Goal: Book appointment/travel/reservation

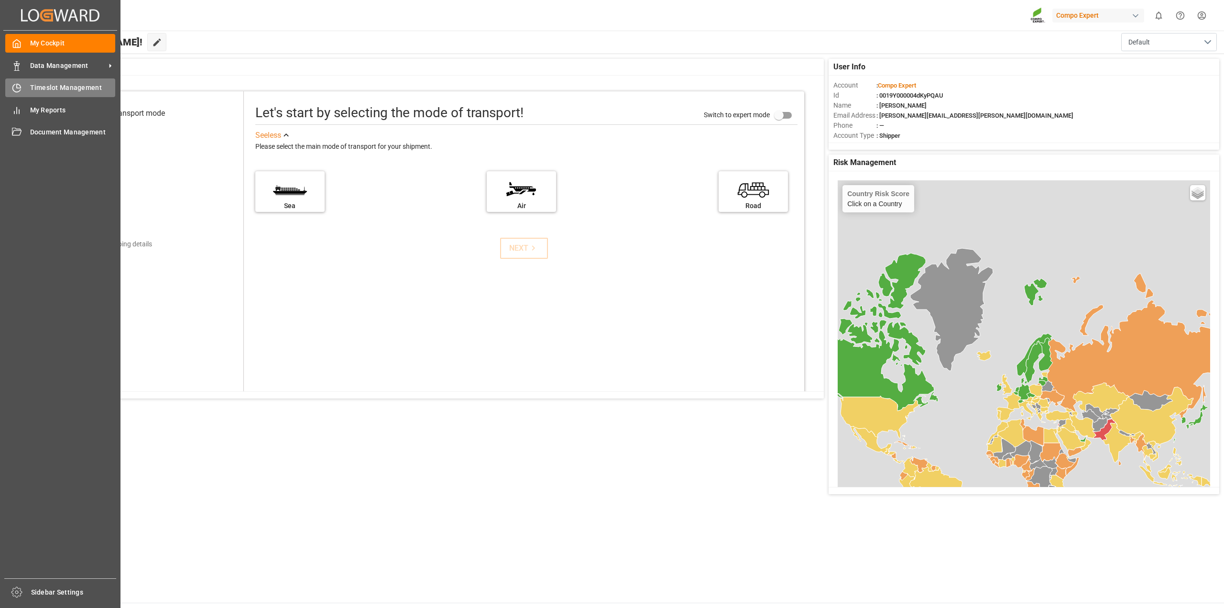
click at [34, 88] on span "Timeslot Management" at bounding box center [73, 88] width 86 height 10
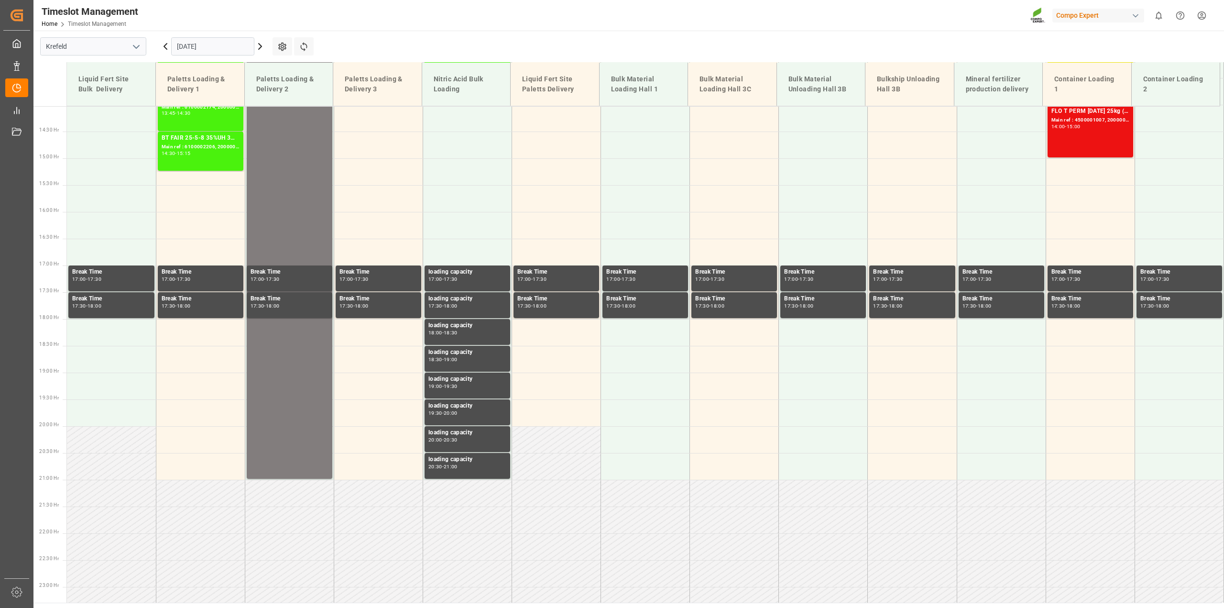
scroll to position [753, 0]
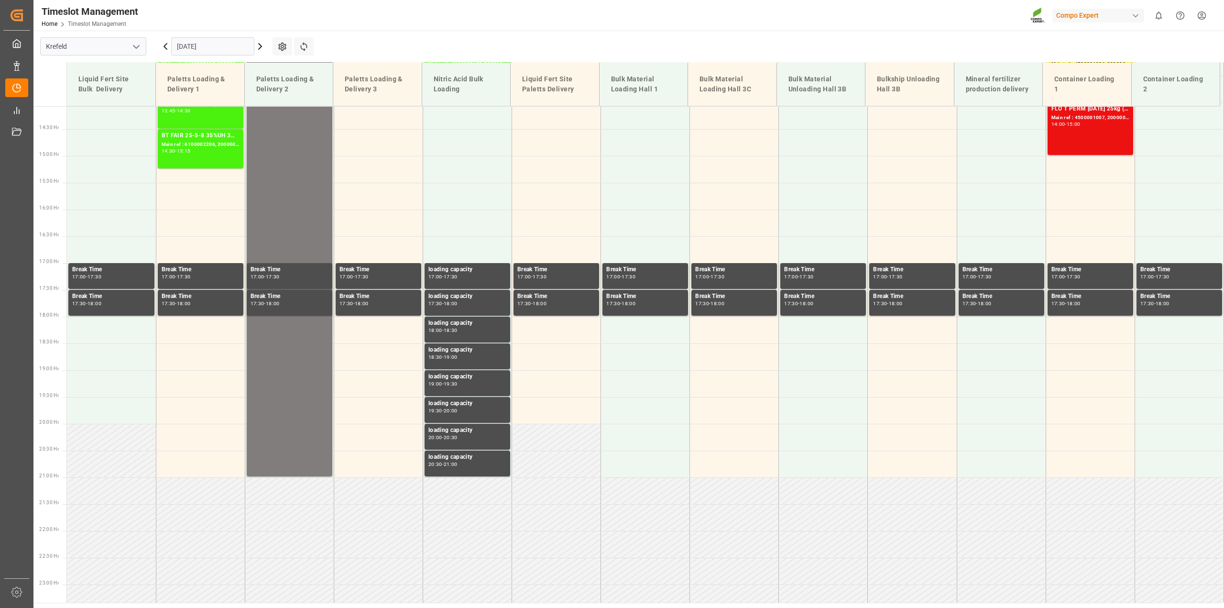
click at [248, 45] on input "[DATE]" at bounding box center [212, 46] width 83 height 18
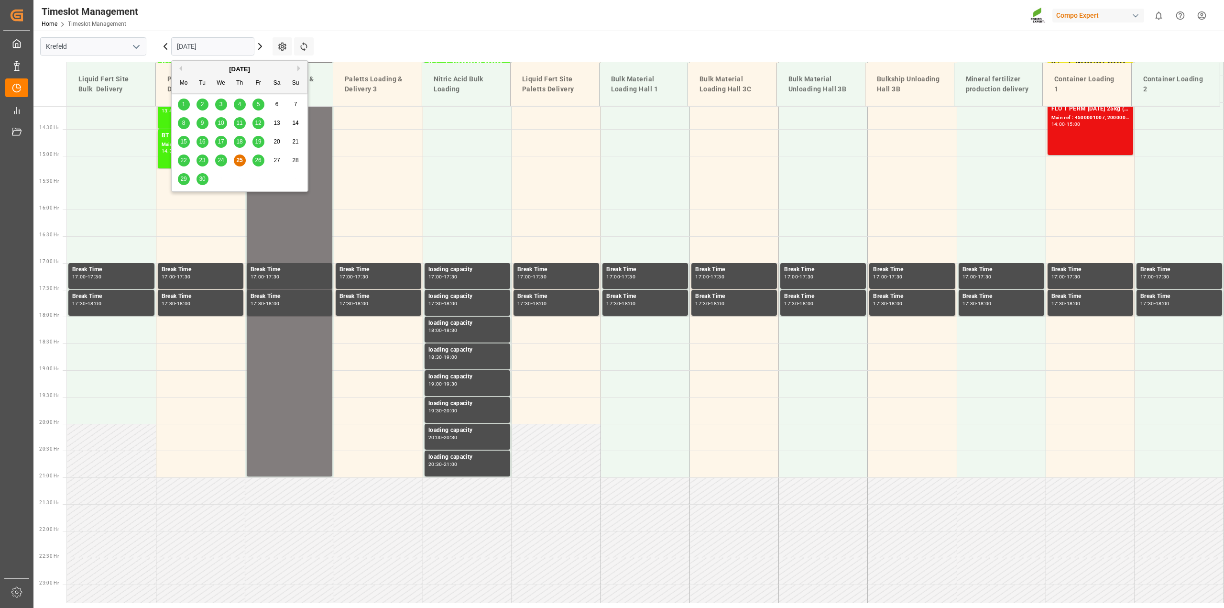
click at [259, 159] on span "26" at bounding box center [258, 160] width 6 height 7
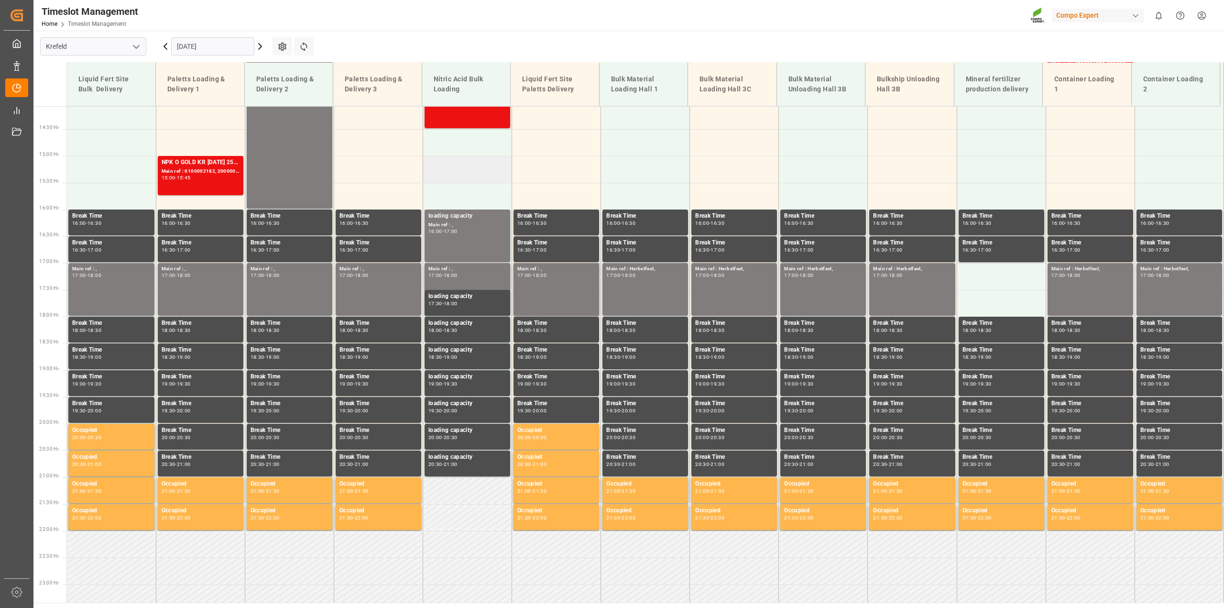
click at [468, 164] on td at bounding box center [467, 169] width 89 height 27
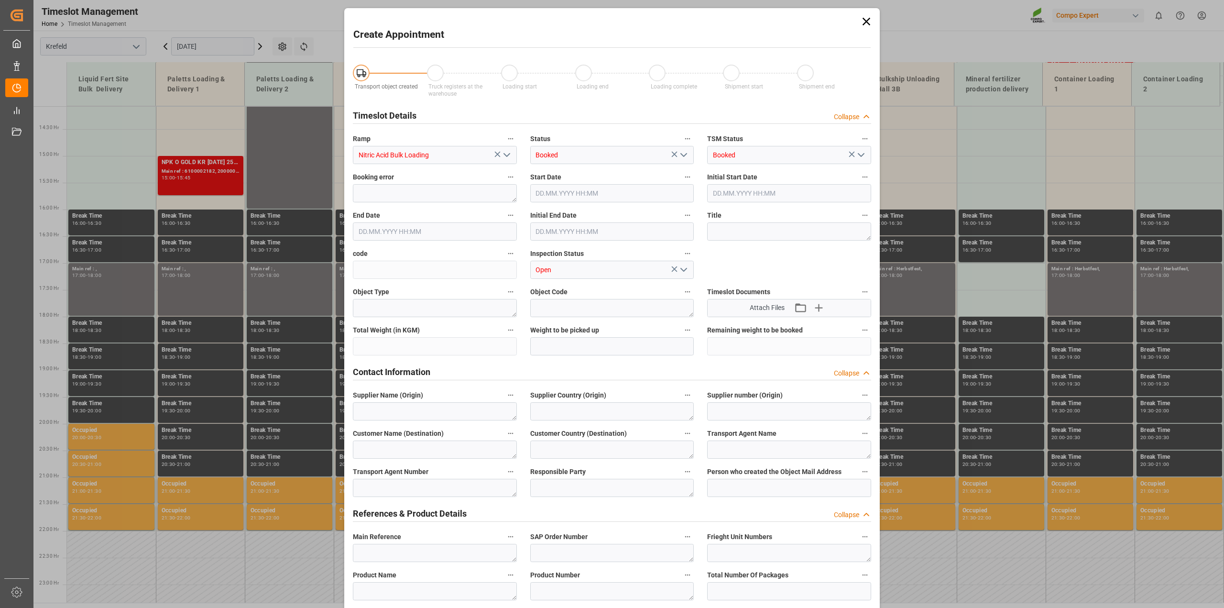
type input "26.09.2025 15:00"
type input "26.09.2025 15:30"
click at [864, 24] on icon at bounding box center [866, 21] width 13 height 13
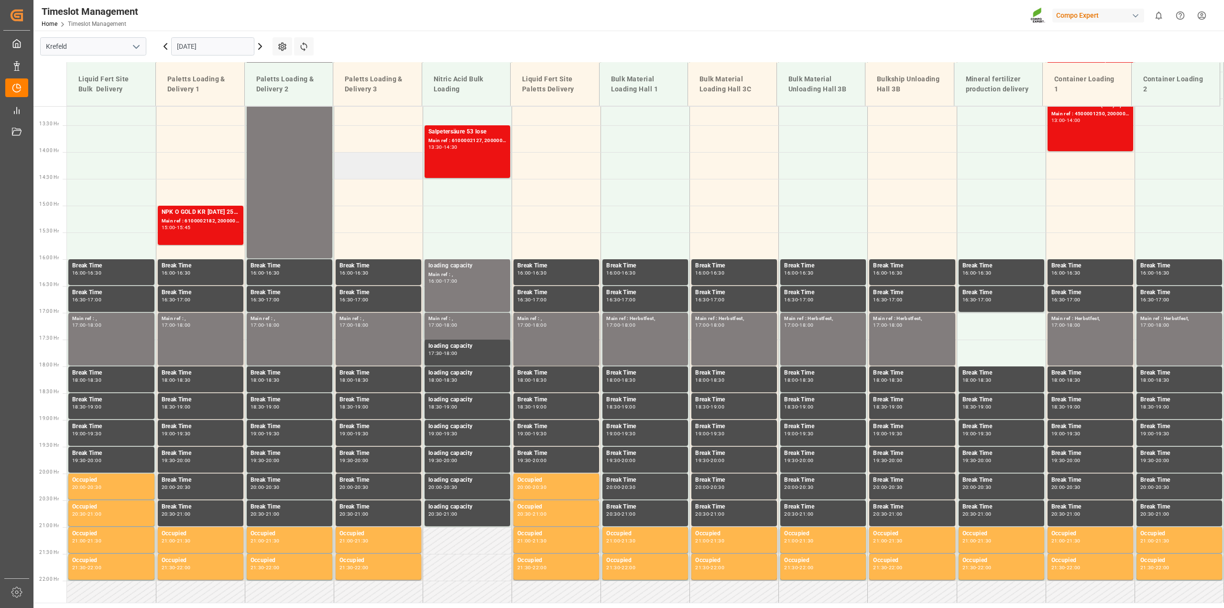
scroll to position [658, 0]
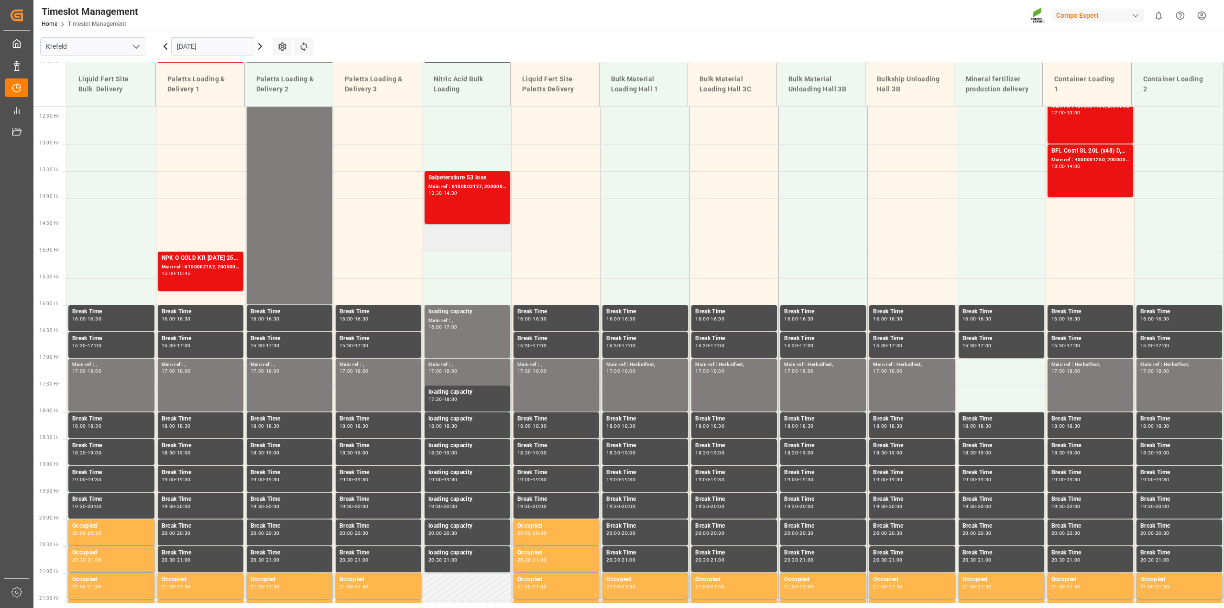
click at [471, 246] on td at bounding box center [467, 238] width 89 height 27
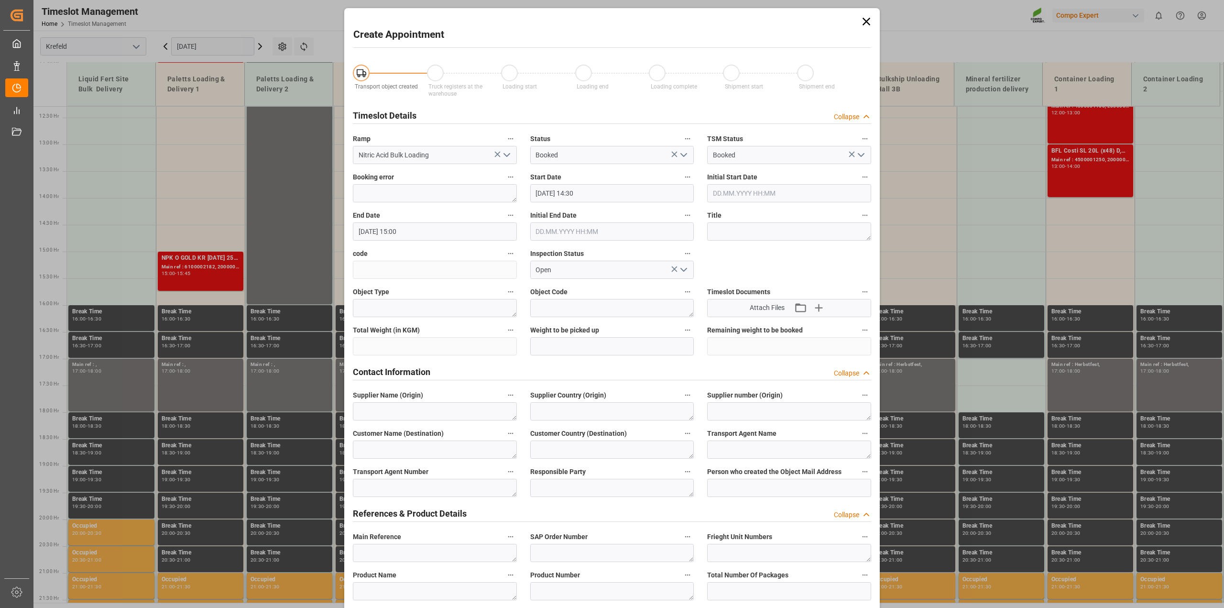
type input "26.09.2025 14:30"
type input "26.09.2025 15:00"
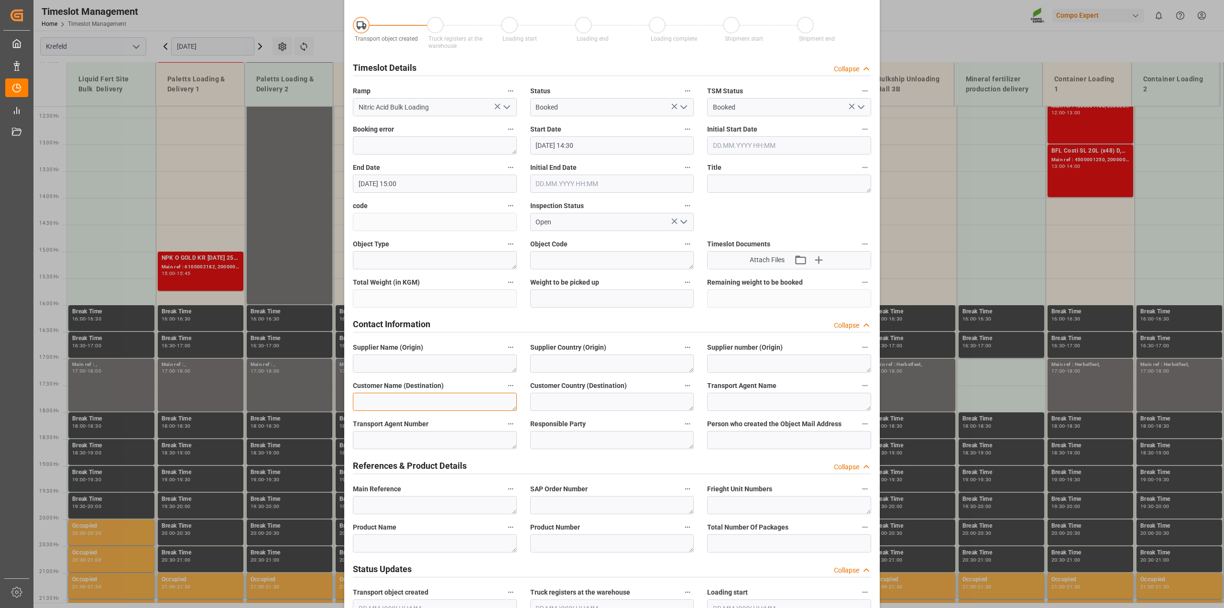
click at [390, 402] on textarea at bounding box center [435, 402] width 164 height 18
type textarea "MCW"
click at [536, 506] on textarea at bounding box center [612, 505] width 164 height 18
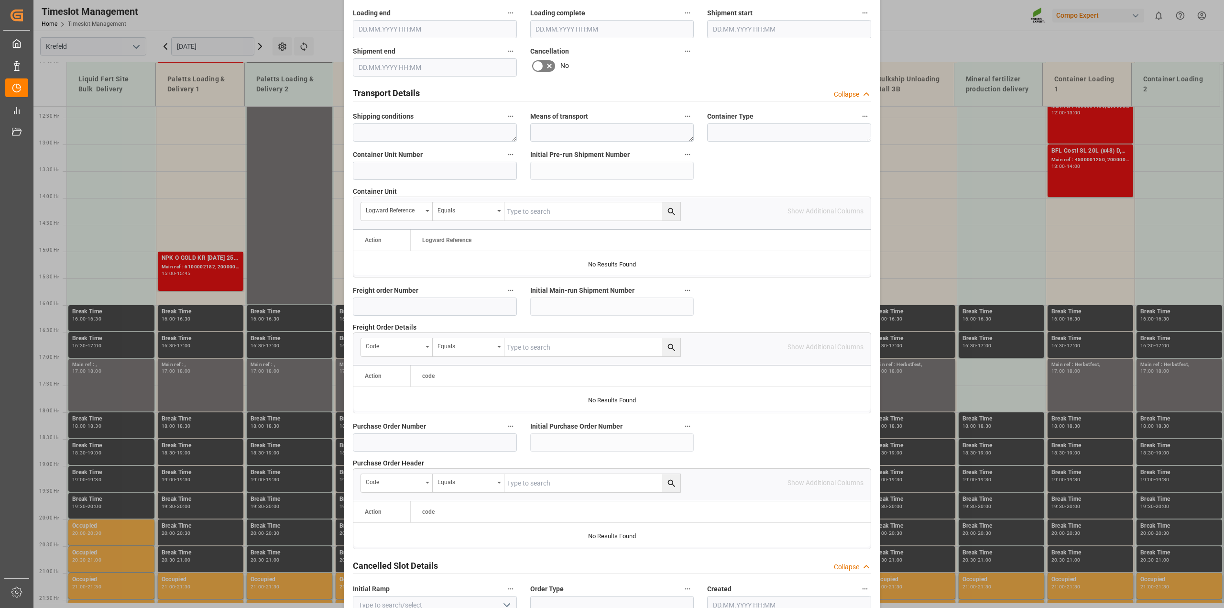
scroll to position [719, 0]
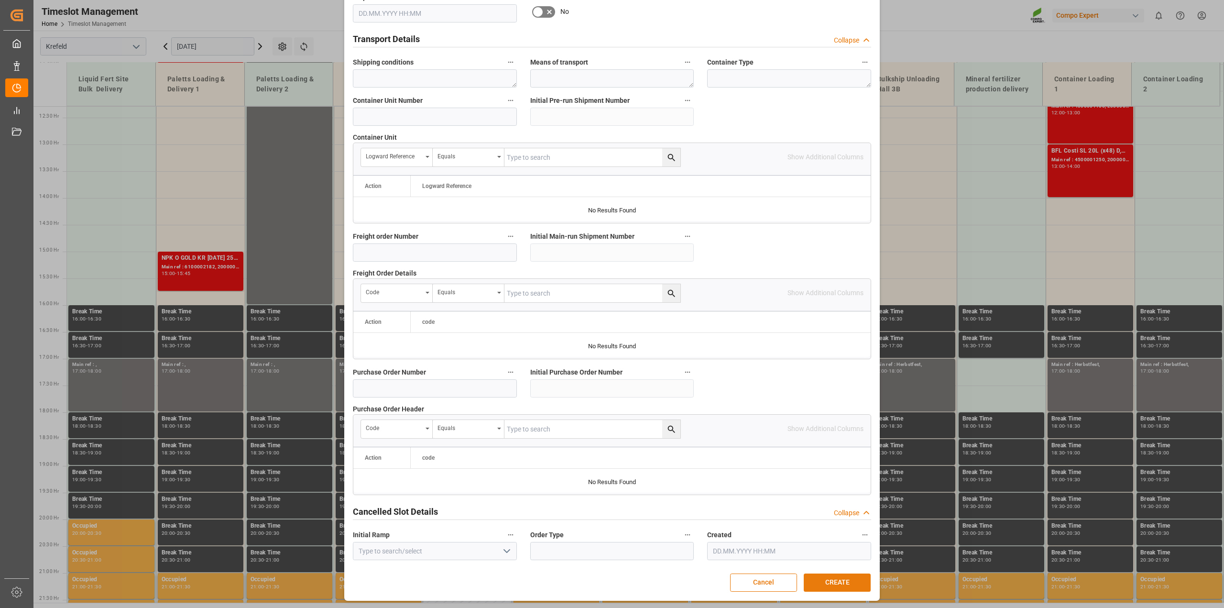
type textarea "6100002227"
click at [826, 581] on button "CREATE" at bounding box center [837, 582] width 67 height 18
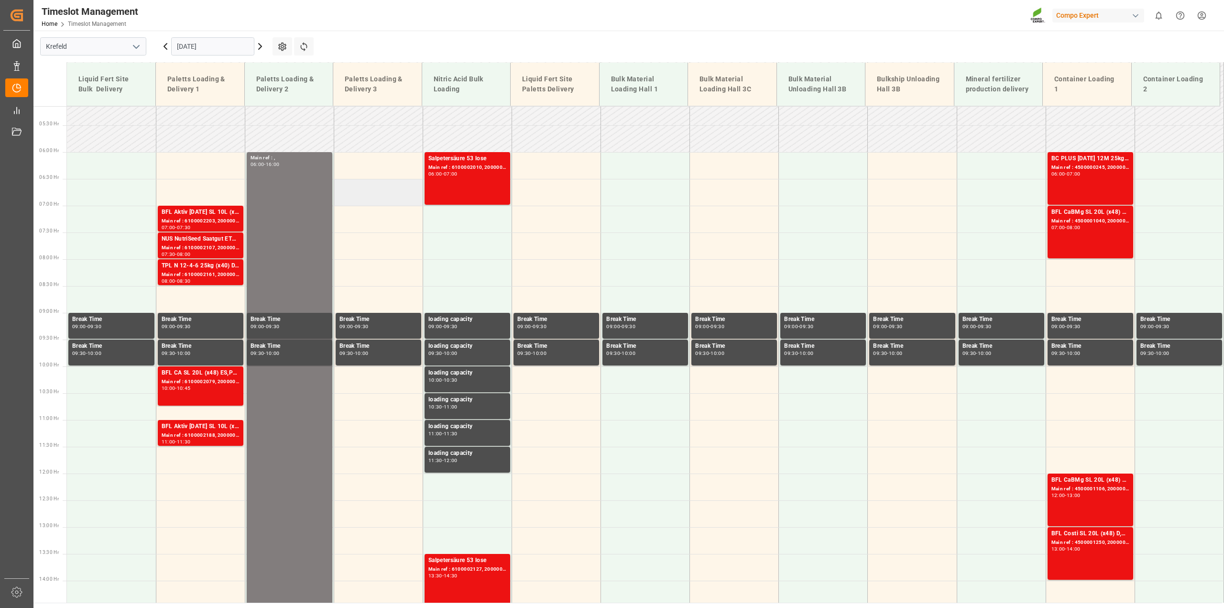
scroll to position [270, 0]
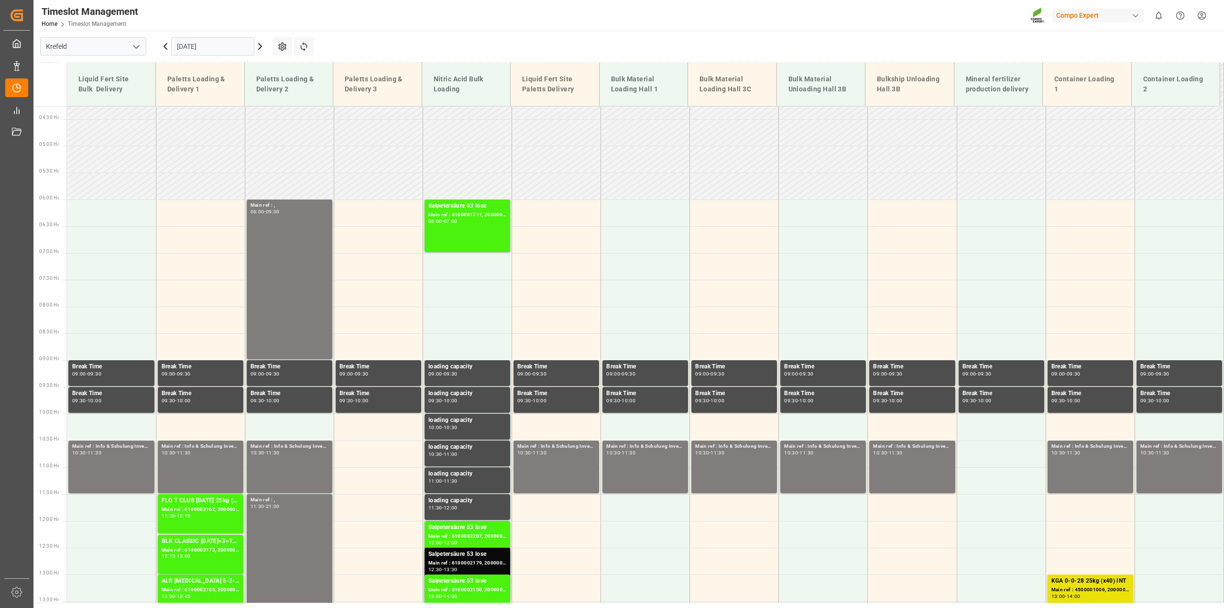
scroll to position [228, 0]
